Goal: Transaction & Acquisition: Purchase product/service

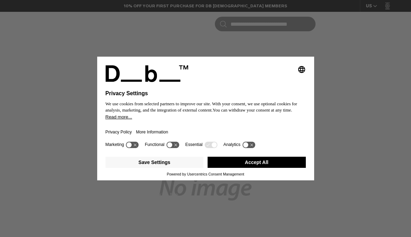
click at [270, 164] on button "Accept All" at bounding box center [257, 162] width 98 height 11
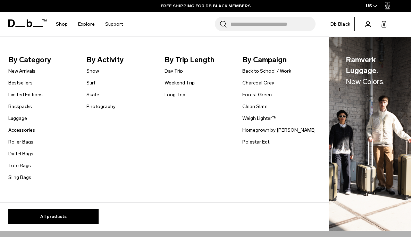
click at [89, 70] on link "Snow" at bounding box center [93, 70] width 13 height 7
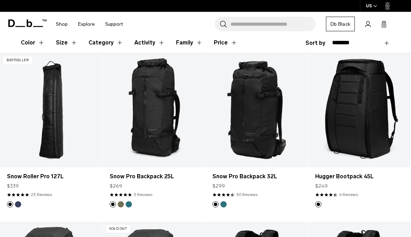
scroll to position [69, 0]
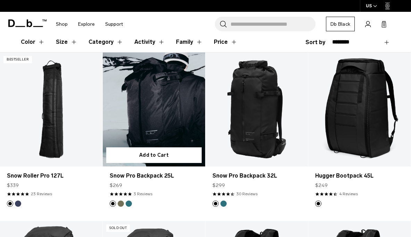
click at [131, 204] on button "Midnight Teal" at bounding box center [129, 203] width 6 height 6
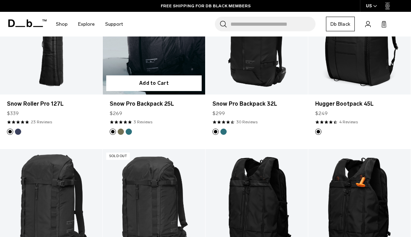
scroll to position [166, 0]
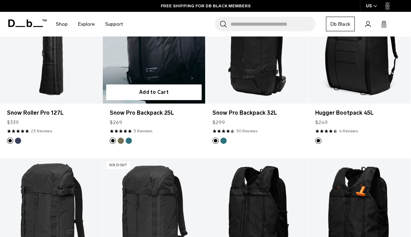
click at [129, 61] on link "Snow Pro Backpack 25L" at bounding box center [154, 47] width 102 height 114
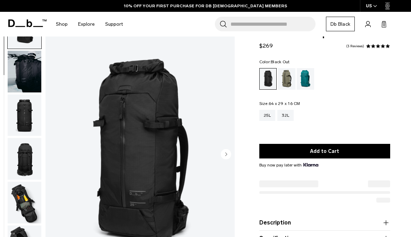
scroll to position [36, 0]
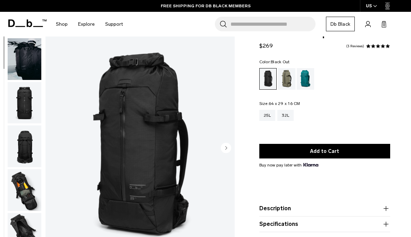
click at [24, 193] on img "button" at bounding box center [25, 190] width 34 height 42
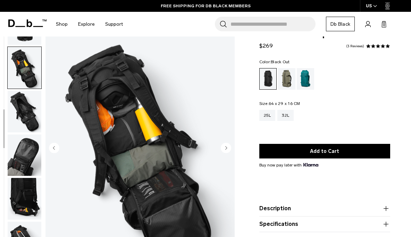
scroll to position [176, 0]
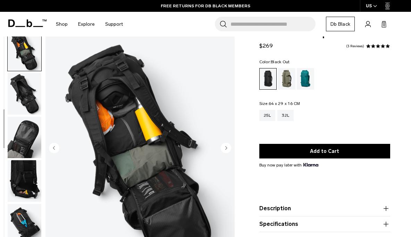
click at [18, 219] on img "button" at bounding box center [25, 225] width 34 height 42
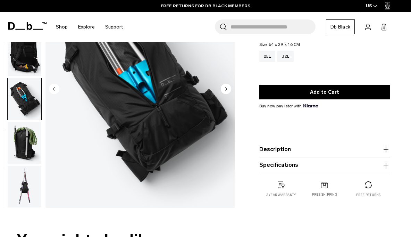
scroll to position [77, 0]
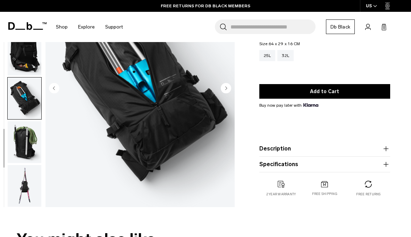
click at [22, 187] on img "button" at bounding box center [25, 186] width 34 height 42
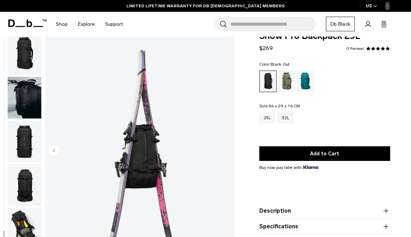
scroll to position [17, 0]
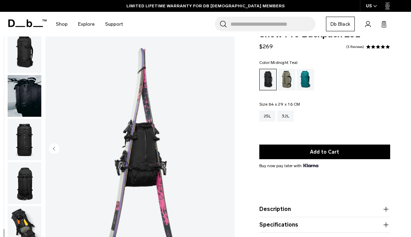
click at [307, 81] on div "Midnight Teal" at bounding box center [306, 80] width 18 height 22
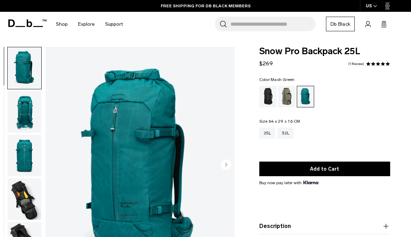
click at [285, 96] on div "Mash Green" at bounding box center [287, 97] width 18 height 22
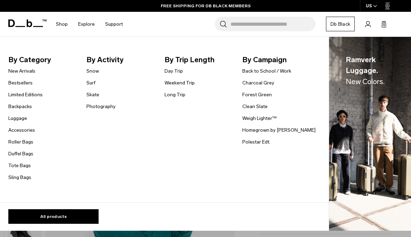
click at [91, 71] on link "Snow" at bounding box center [93, 70] width 13 height 7
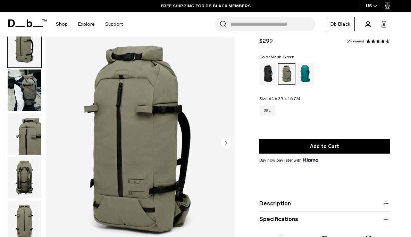
scroll to position [1, 0]
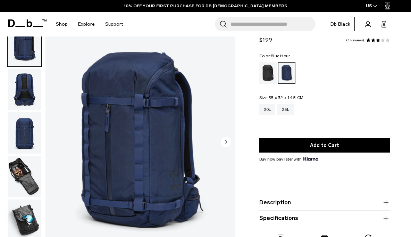
scroll to position [24, 0]
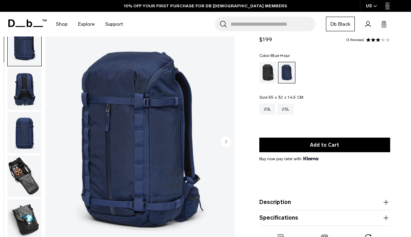
click at [21, 173] on img "button" at bounding box center [25, 176] width 34 height 42
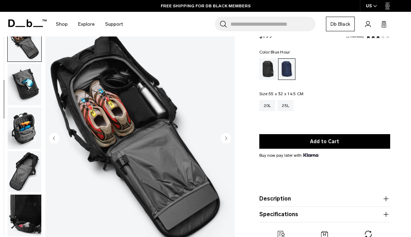
scroll to position [28, 0]
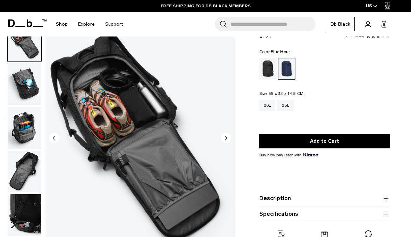
click at [25, 212] on img "button" at bounding box center [25, 215] width 34 height 42
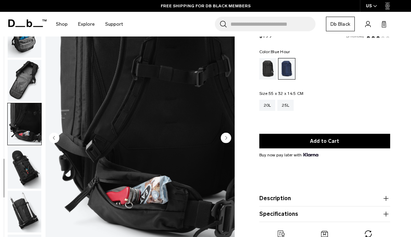
scroll to position [246, 0]
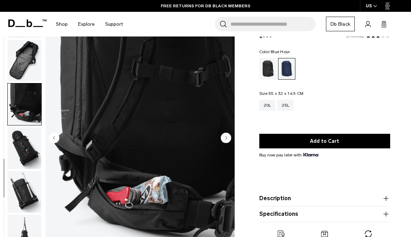
click at [20, 191] on img "button" at bounding box center [25, 192] width 34 height 42
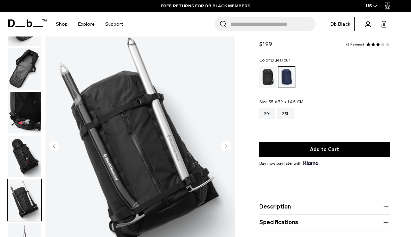
scroll to position [0, 0]
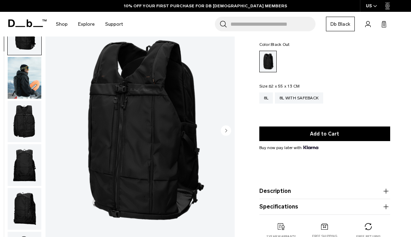
scroll to position [48, 0]
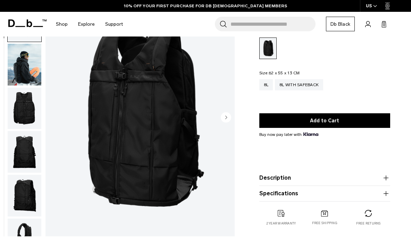
click at [24, 116] on img "button" at bounding box center [25, 108] width 34 height 42
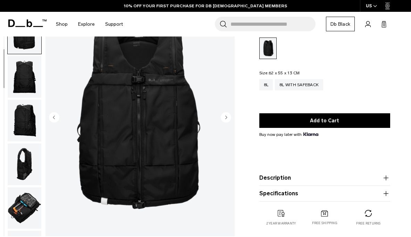
scroll to position [88, 0]
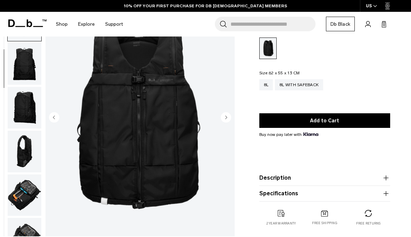
click at [25, 198] on img "button" at bounding box center [25, 195] width 34 height 42
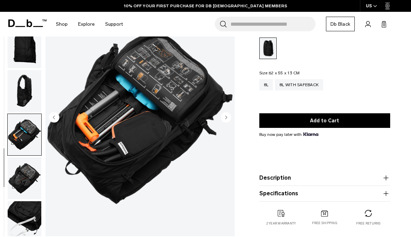
scroll to position [158, 0]
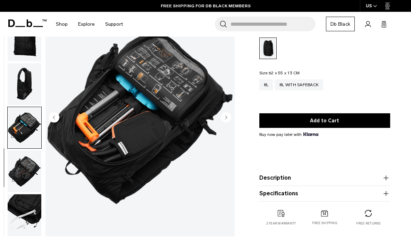
click at [17, 210] on img "button" at bounding box center [25, 215] width 34 height 42
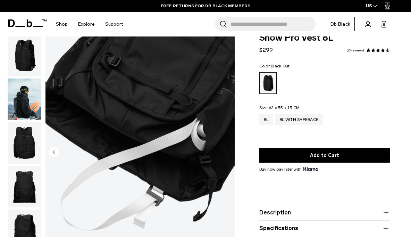
scroll to position [15, 0]
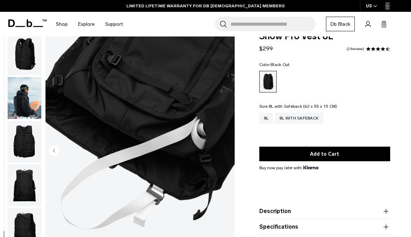
click at [318, 120] on div "8L with Safeback" at bounding box center [299, 118] width 48 height 11
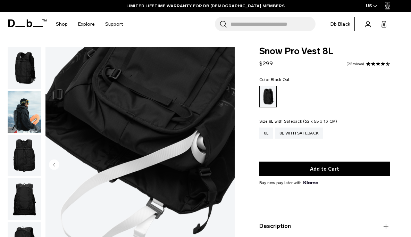
scroll to position [15, 0]
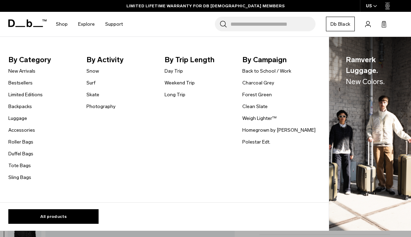
click at [91, 71] on link "Snow" at bounding box center [93, 70] width 13 height 7
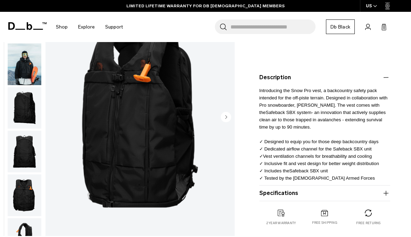
scroll to position [161, 0]
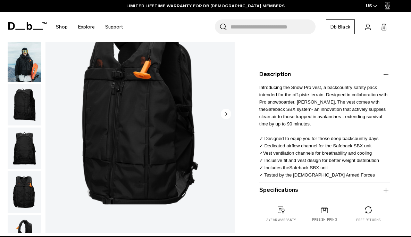
click at [375, 192] on button "Specifications" at bounding box center [325, 190] width 131 height 8
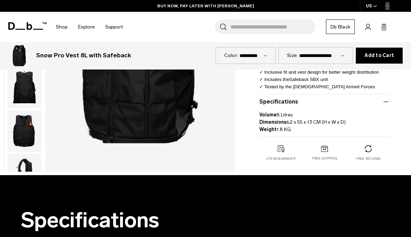
scroll to position [256, 0]
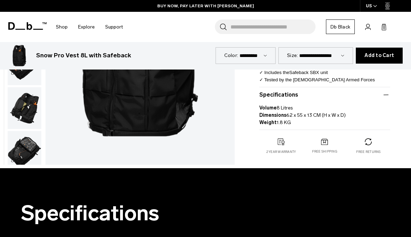
click at [19, 112] on img "button" at bounding box center [25, 108] width 34 height 42
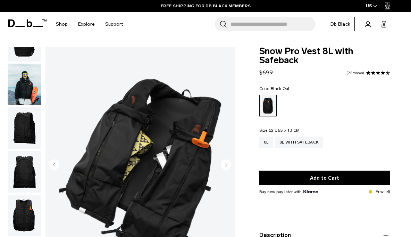
scroll to position [26, 0]
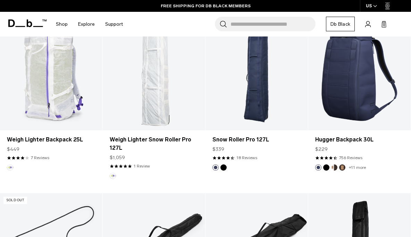
scroll to position [467, 0]
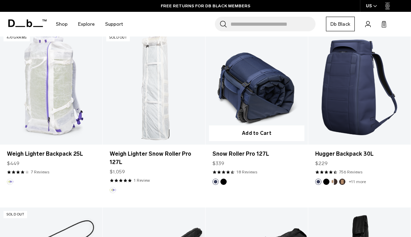
click at [267, 94] on link "Snow Roller Pro 127L" at bounding box center [257, 88] width 102 height 114
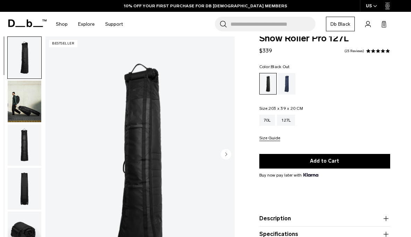
scroll to position [23, 0]
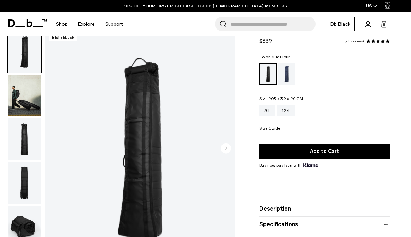
click at [289, 78] on div "Blue Hour" at bounding box center [287, 74] width 18 height 22
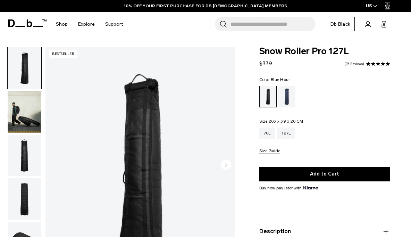
click at [291, 100] on div "Blue Hour" at bounding box center [287, 97] width 18 height 22
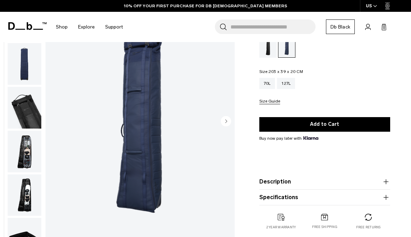
click at [20, 160] on img "button" at bounding box center [25, 152] width 34 height 42
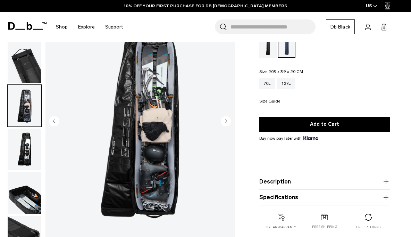
scroll to position [158, 0]
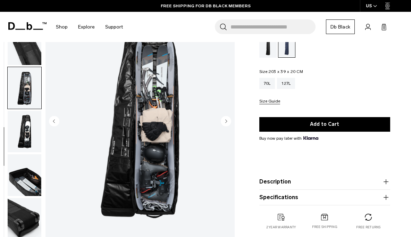
click at [19, 132] on img "button" at bounding box center [25, 131] width 34 height 42
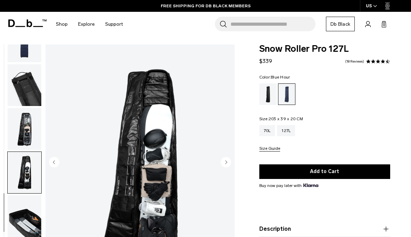
scroll to position [0, 0]
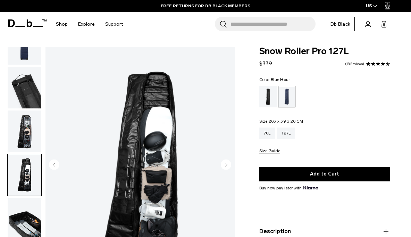
click at [340, 176] on button "Add to Cart" at bounding box center [325, 174] width 131 height 15
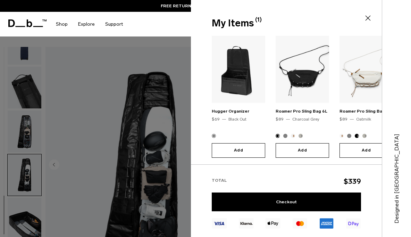
scroll to position [83, 0]
click at [295, 200] on link "Checkout" at bounding box center [286, 201] width 149 height 19
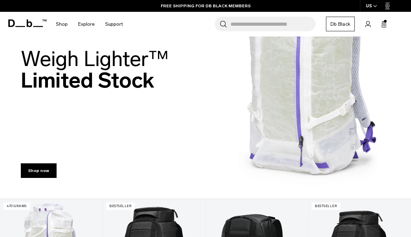
scroll to position [56, 0]
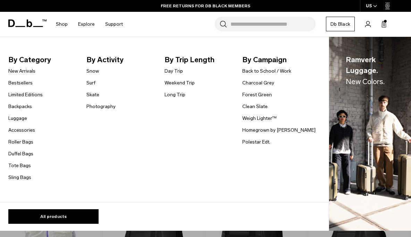
click at [267, 117] on link "Weigh Lighter™" at bounding box center [259, 118] width 34 height 7
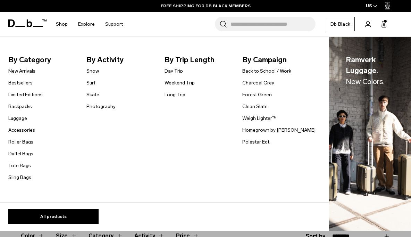
click at [296, 131] on link "Homegrown by [PERSON_NAME]" at bounding box center [278, 129] width 73 height 7
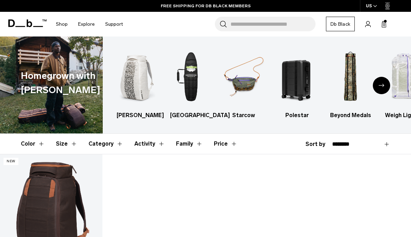
scroll to position [7, 0]
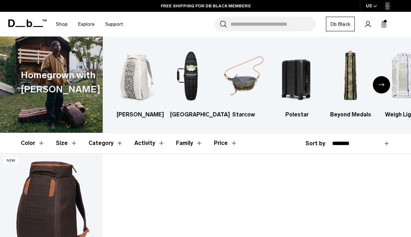
click at [301, 119] on h3 "Polestar" at bounding box center [297, 114] width 41 height 8
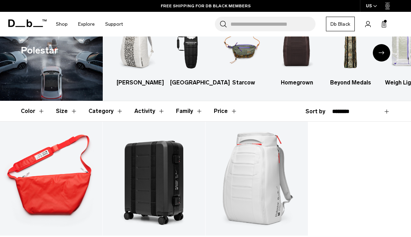
scroll to position [19, 0]
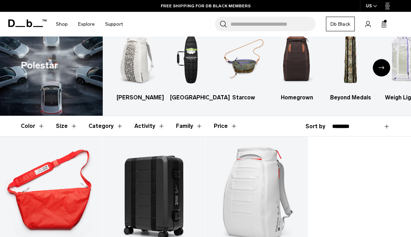
click at [362, 101] on h3 "Beyond Medals" at bounding box center [350, 97] width 41 height 8
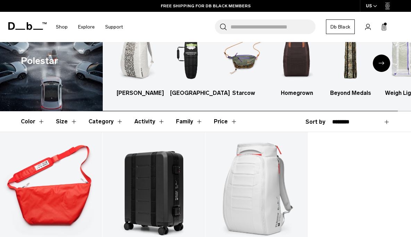
scroll to position [0, 0]
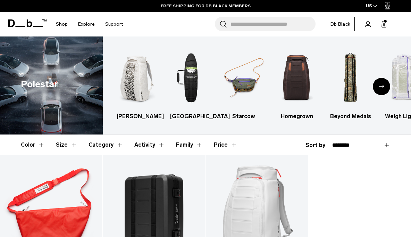
click at [250, 121] on h3 "Starcow" at bounding box center [243, 116] width 41 height 8
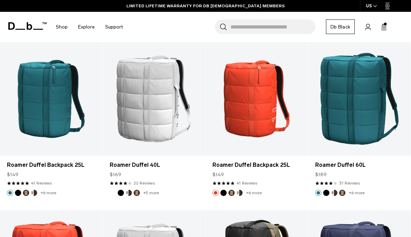
scroll to position [1467, 0]
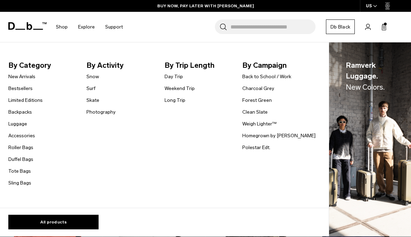
click at [17, 158] on link "Duffel Bags" at bounding box center [20, 159] width 25 height 7
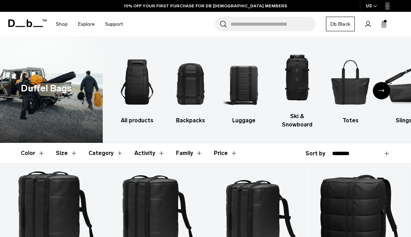
scroll to position [14, 0]
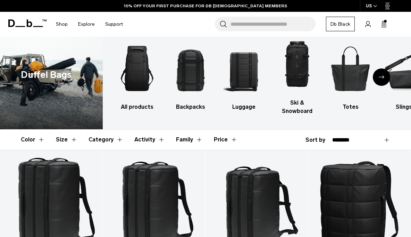
click at [70, 139] on button "Size" at bounding box center [67, 140] width 22 height 20
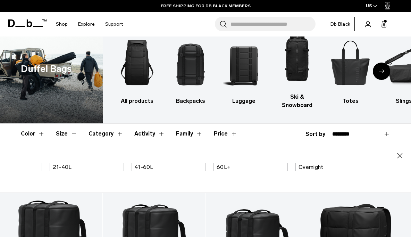
scroll to position [24, 0]
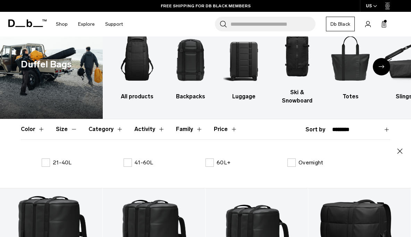
click at [212, 163] on label "60L+" at bounding box center [218, 162] width 25 height 8
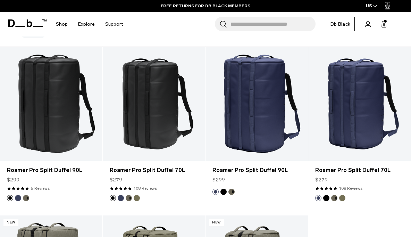
scroll to position [192, 0]
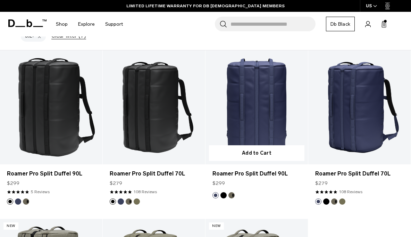
click at [273, 124] on link "Roamer Pro Split Duffel 90L" at bounding box center [257, 107] width 102 height 114
